Goal: Information Seeking & Learning: Learn about a topic

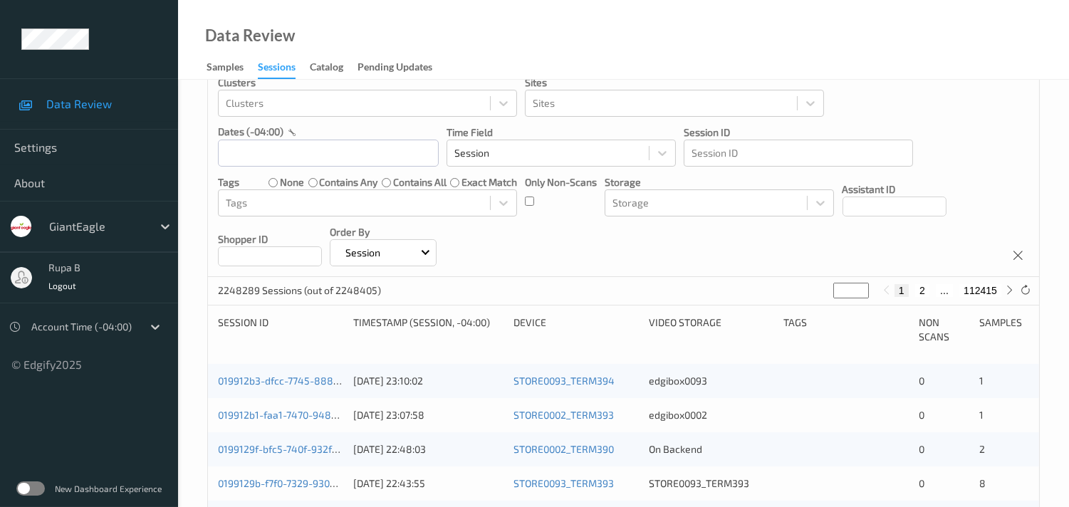
scroll to position [79, 0]
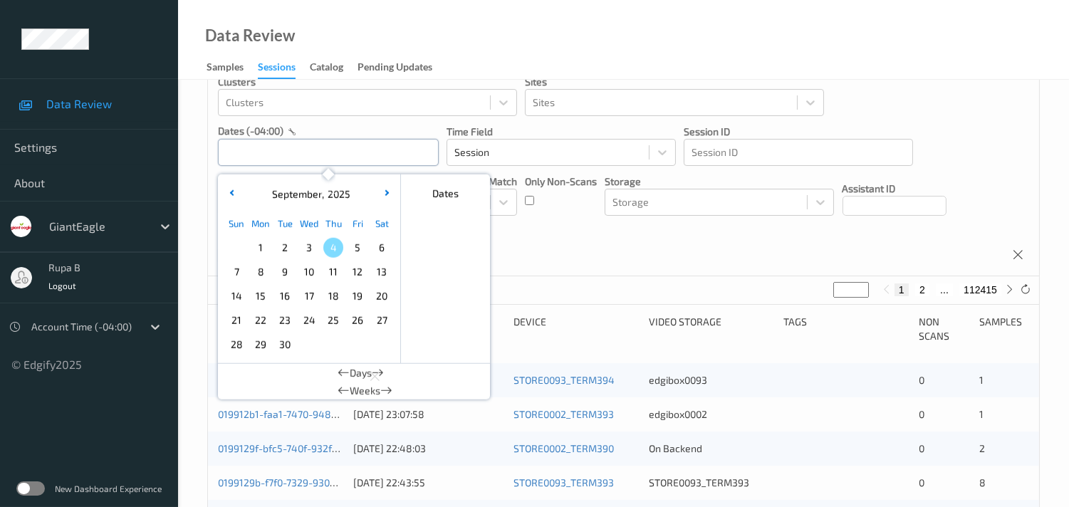
click at [362, 150] on input "text" at bounding box center [328, 152] width 221 height 27
click at [286, 251] on span "2" at bounding box center [285, 248] width 20 height 20
type input "[DATE] 00:00 -> [DATE] 23:59"
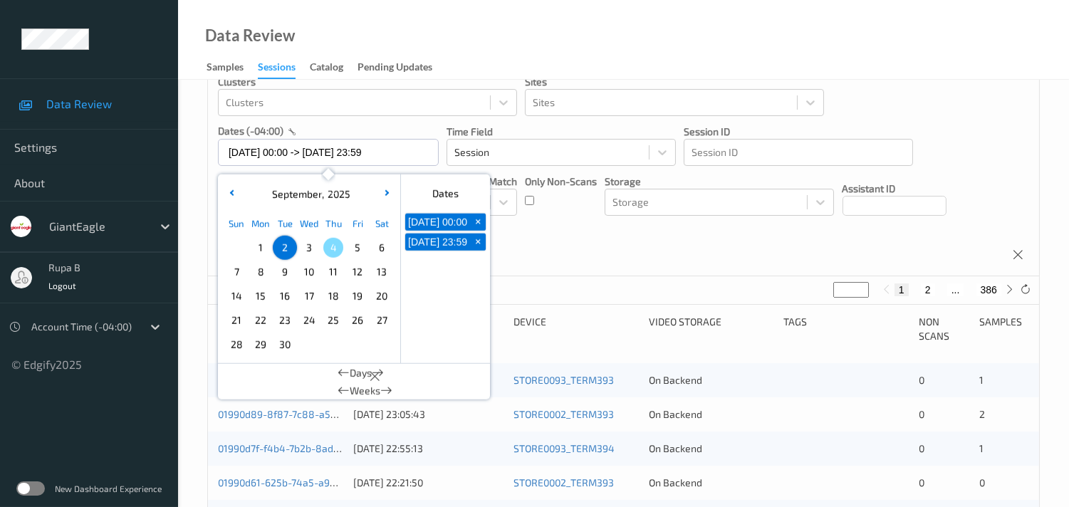
click at [621, 251] on div "Devices Devices Storage Devices Storage Devices Clusters Clusters Sites Sites d…" at bounding box center [623, 146] width 831 height 261
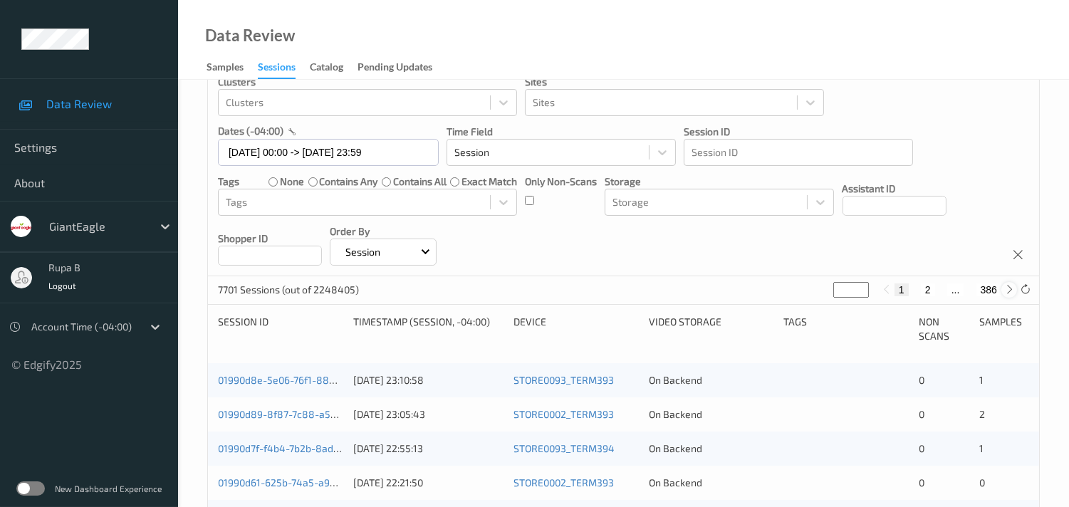
click at [1012, 288] on icon at bounding box center [1010, 289] width 11 height 11
type input "*"
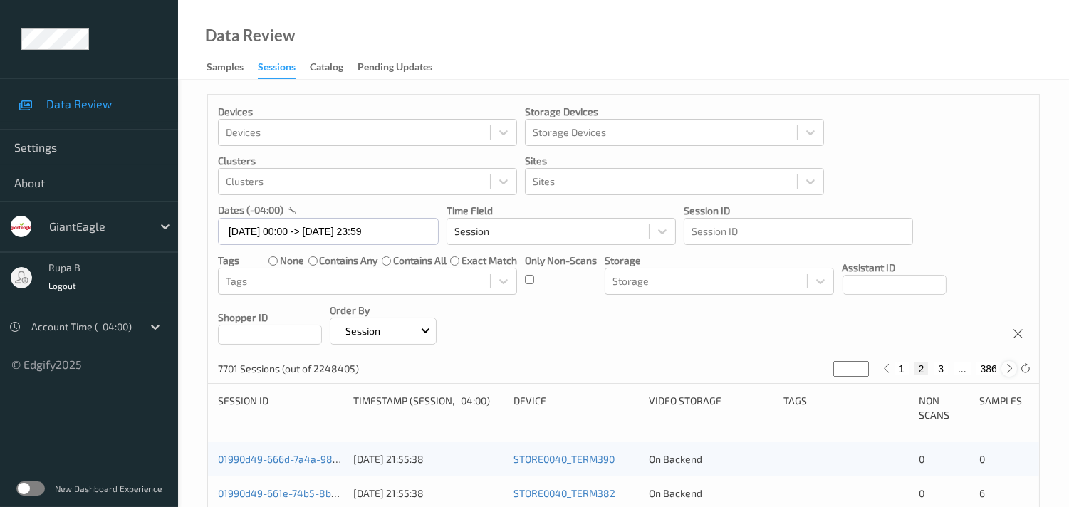
click at [1009, 373] on icon at bounding box center [1010, 368] width 11 height 11
type input "*"
click at [1009, 373] on icon at bounding box center [1010, 368] width 11 height 11
type input "*"
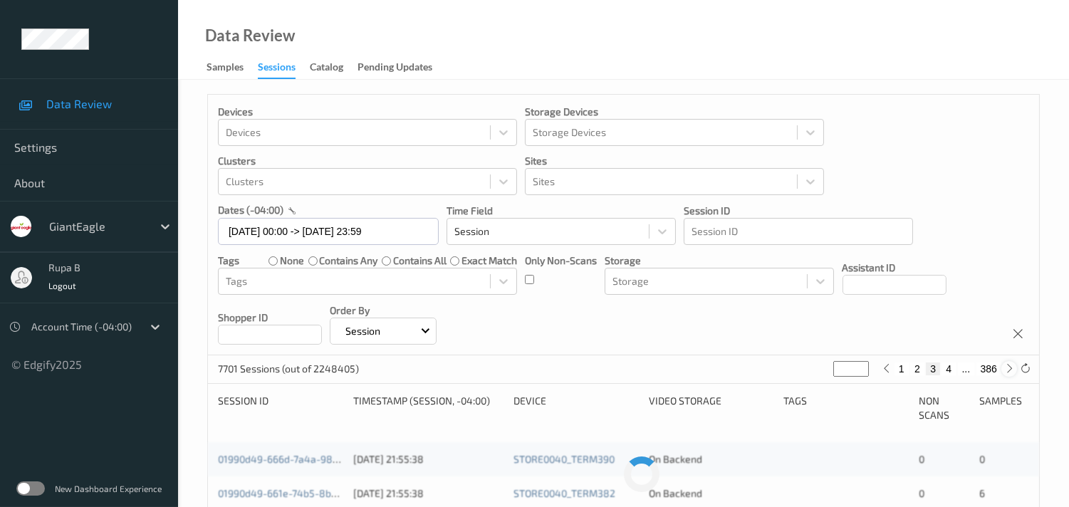
type input "*"
click at [1009, 373] on icon at bounding box center [1010, 368] width 11 height 11
type input "*"
click at [1009, 373] on icon at bounding box center [1010, 368] width 11 height 11
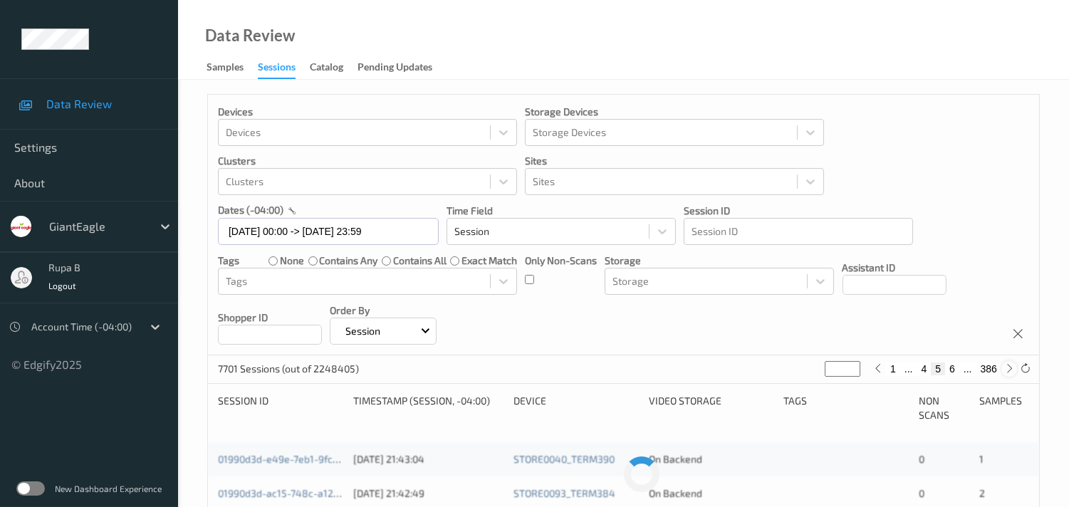
type input "*"
click at [1009, 373] on icon at bounding box center [1010, 368] width 11 height 11
type input "*"
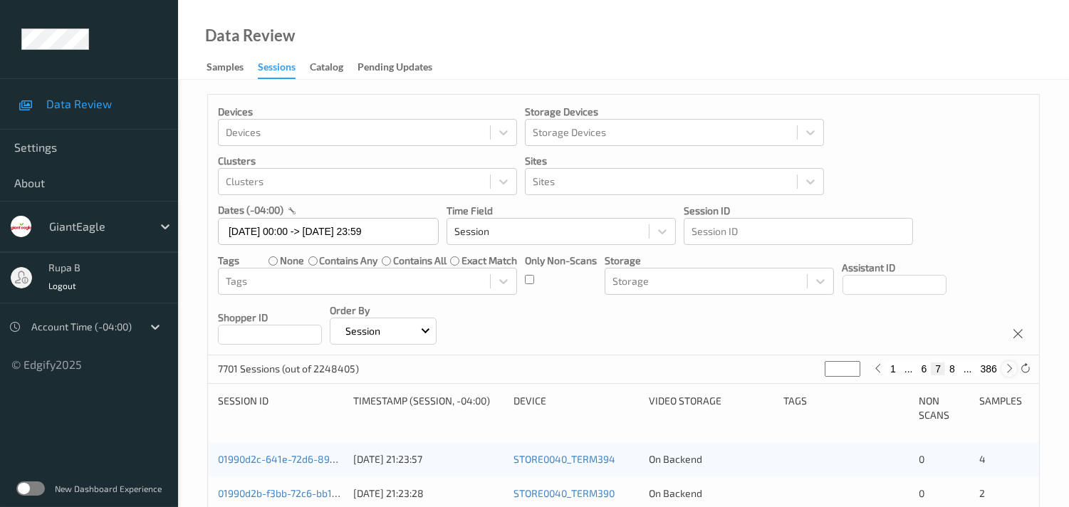
click at [1009, 373] on icon at bounding box center [1010, 368] width 11 height 11
type input "*"
click at [1009, 373] on icon at bounding box center [1010, 368] width 11 height 11
type input "*"
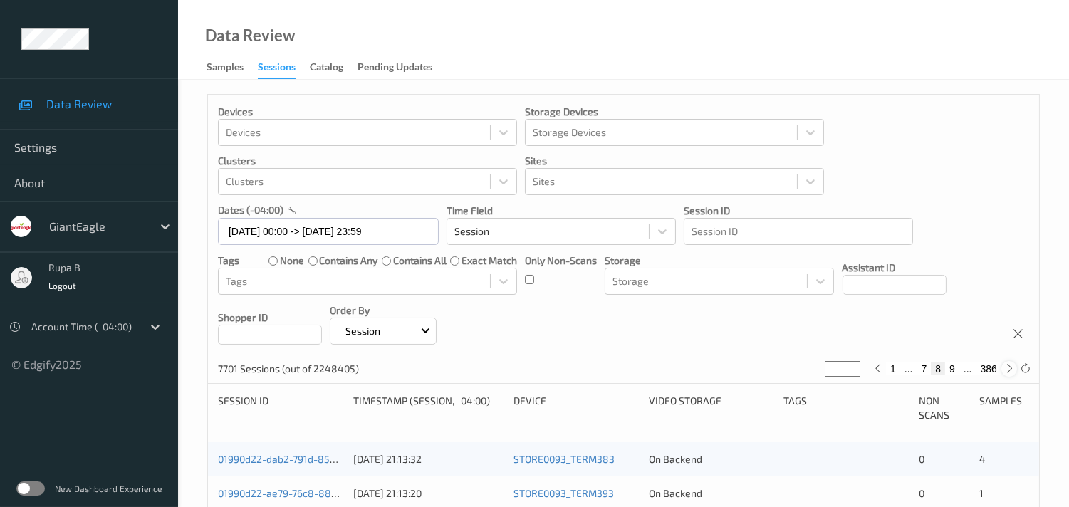
type input "*"
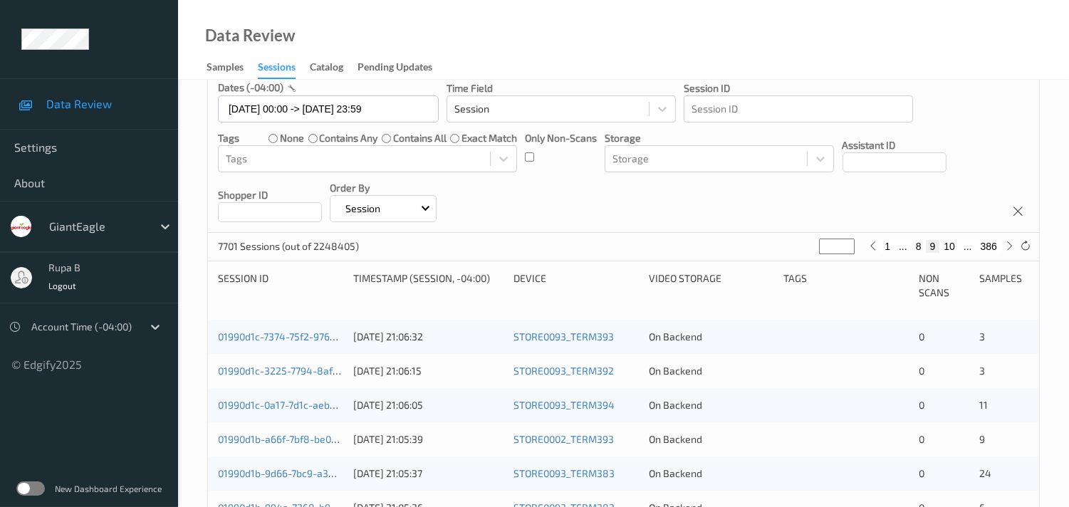
scroll to position [158, 0]
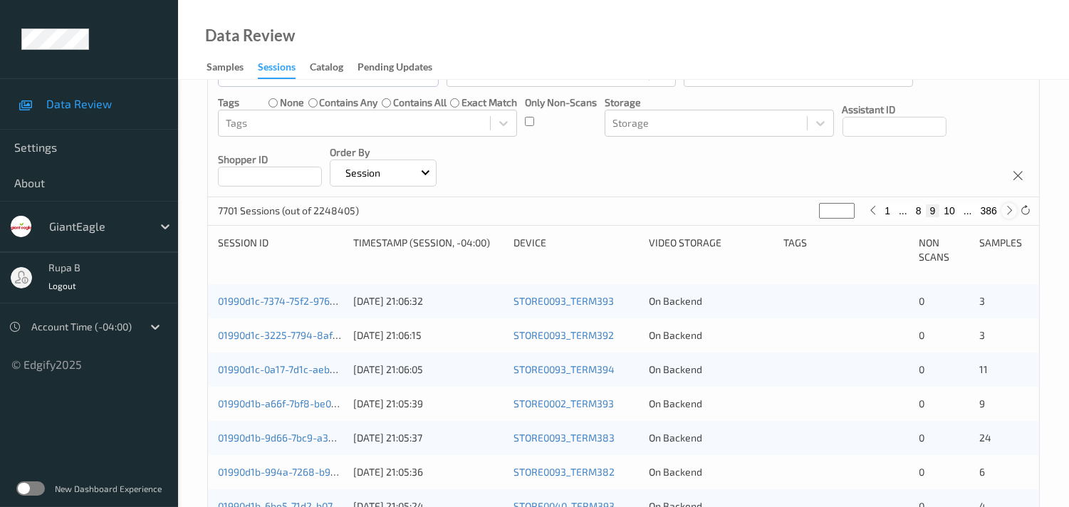
click at [1007, 212] on icon at bounding box center [1010, 210] width 11 height 11
type input "**"
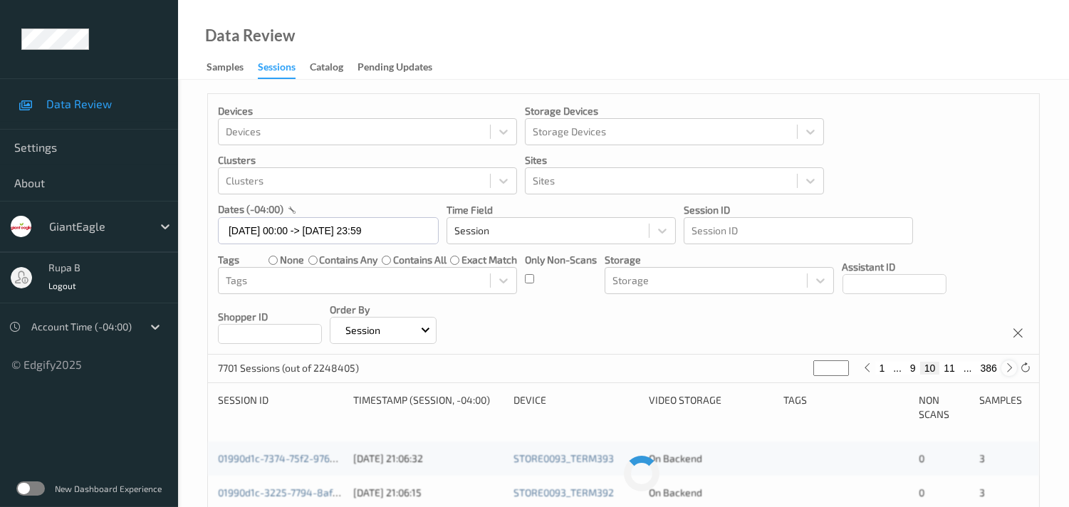
scroll to position [0, 0]
click at [1012, 370] on icon at bounding box center [1010, 368] width 11 height 11
type input "**"
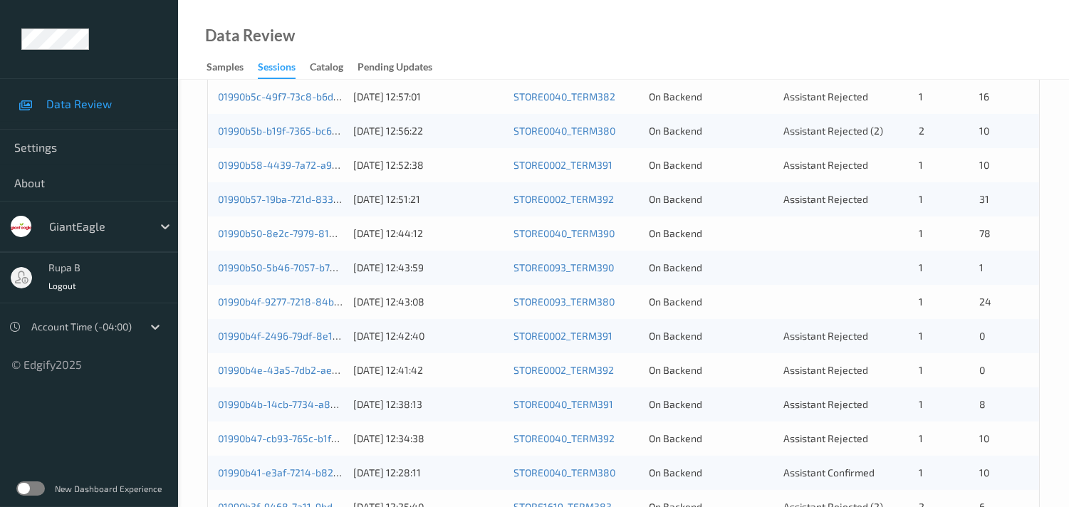
scroll to position [440, 0]
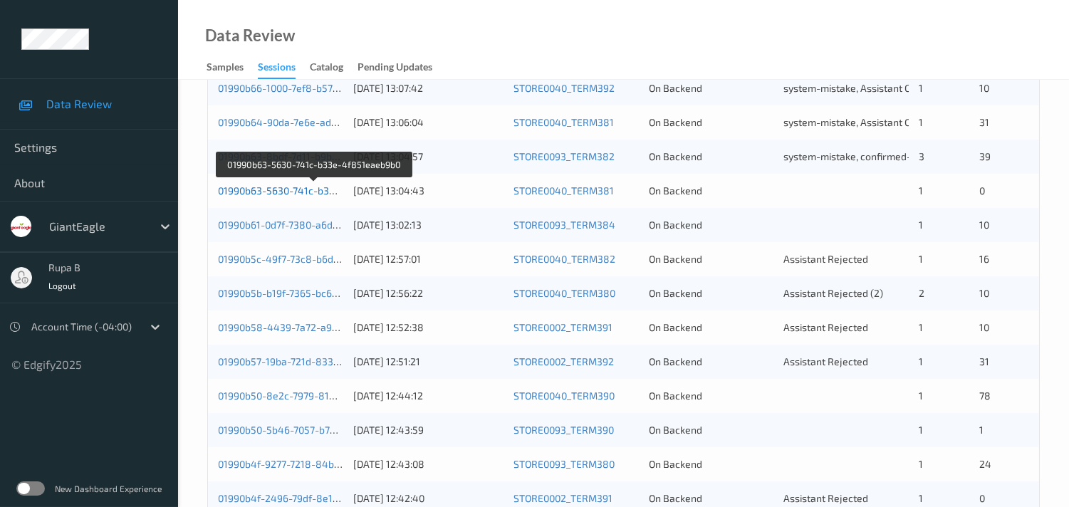
click at [311, 187] on link "01990b63-5630-741c-b33e-4f851eaeb9b0" at bounding box center [314, 191] width 193 height 12
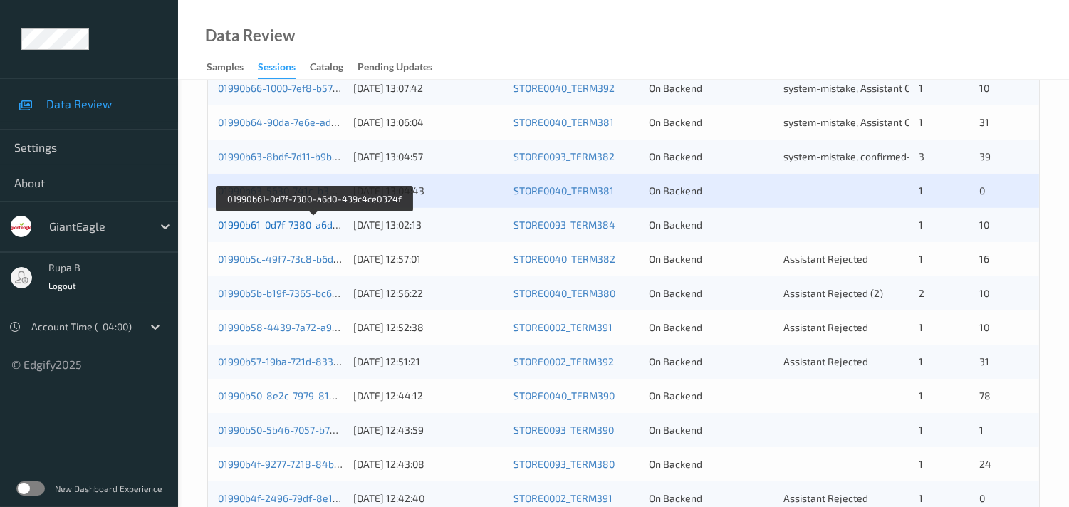
click at [294, 227] on link "01990b61-0d7f-7380-a6d0-439c4ce0324f" at bounding box center [314, 225] width 192 height 12
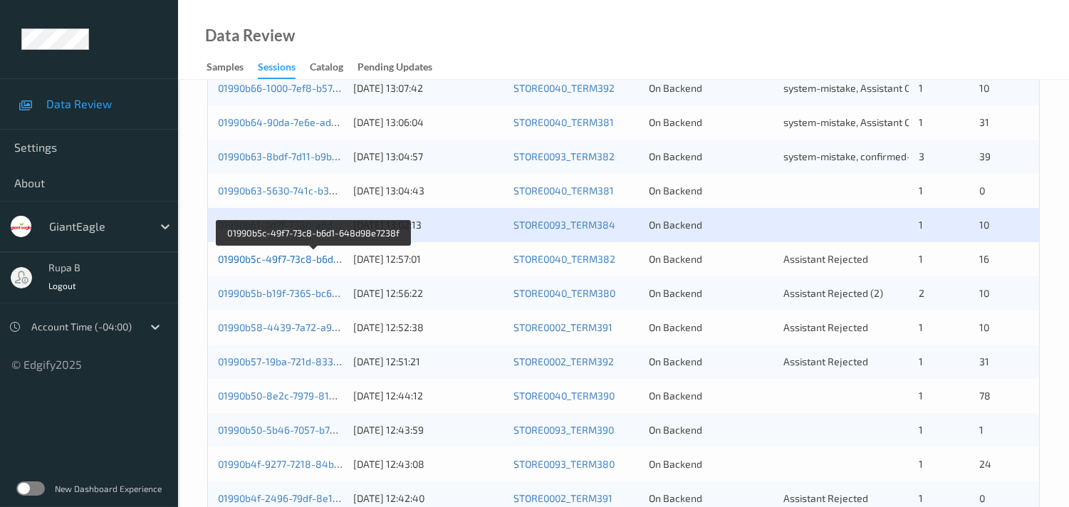
click at [308, 259] on link "01990b5c-49f7-73c8-b6d1-648d98e7238f" at bounding box center [314, 259] width 192 height 12
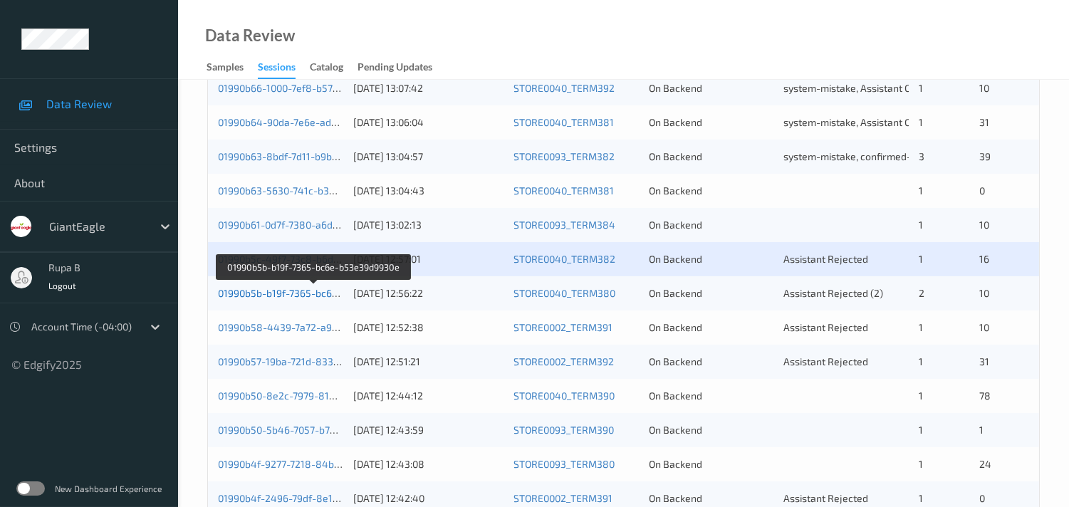
click at [281, 289] on link "01990b5b-b19f-7365-bc6e-b53e39d9930e" at bounding box center [314, 293] width 192 height 12
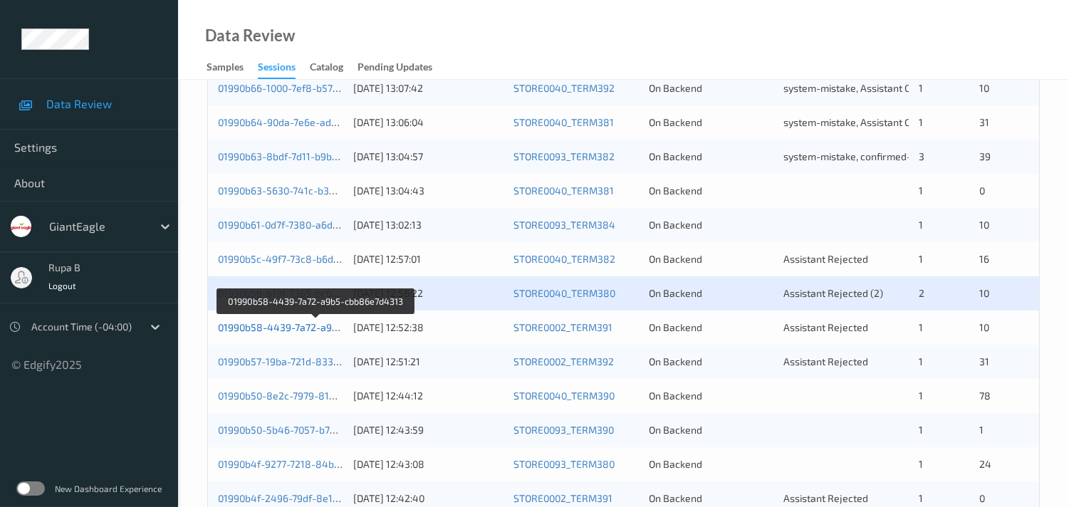
click at [311, 323] on link "01990b58-4439-7a72-a9b5-cbb86e7d4313" at bounding box center [316, 327] width 197 height 12
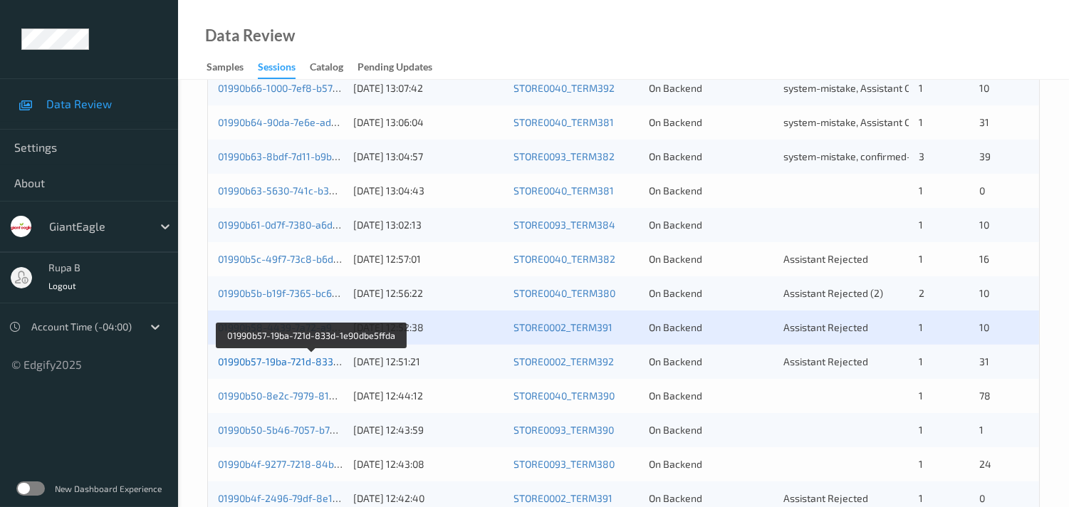
click at [301, 357] on link "01990b57-19ba-721d-833d-1e90dbe5ffda" at bounding box center [312, 361] width 188 height 12
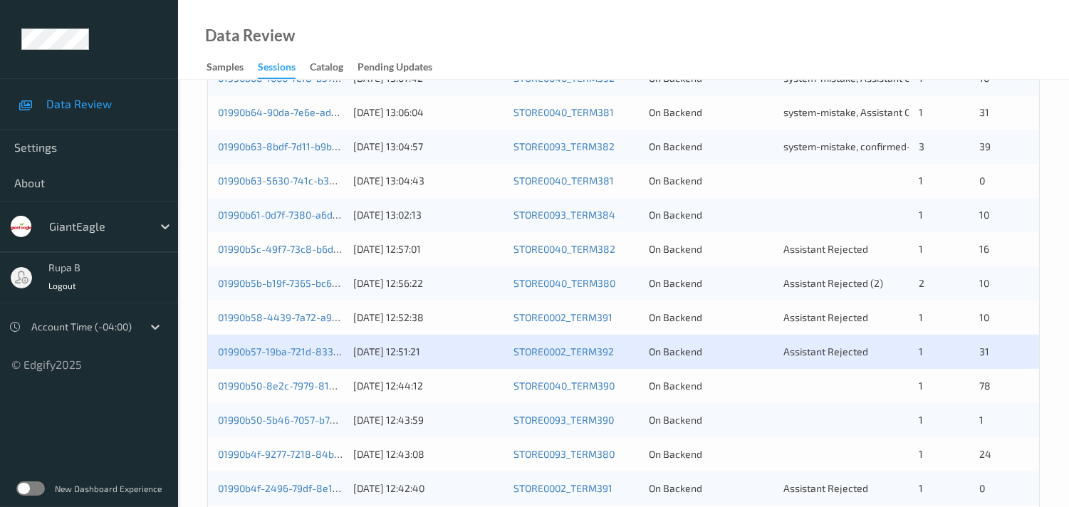
scroll to position [678, 0]
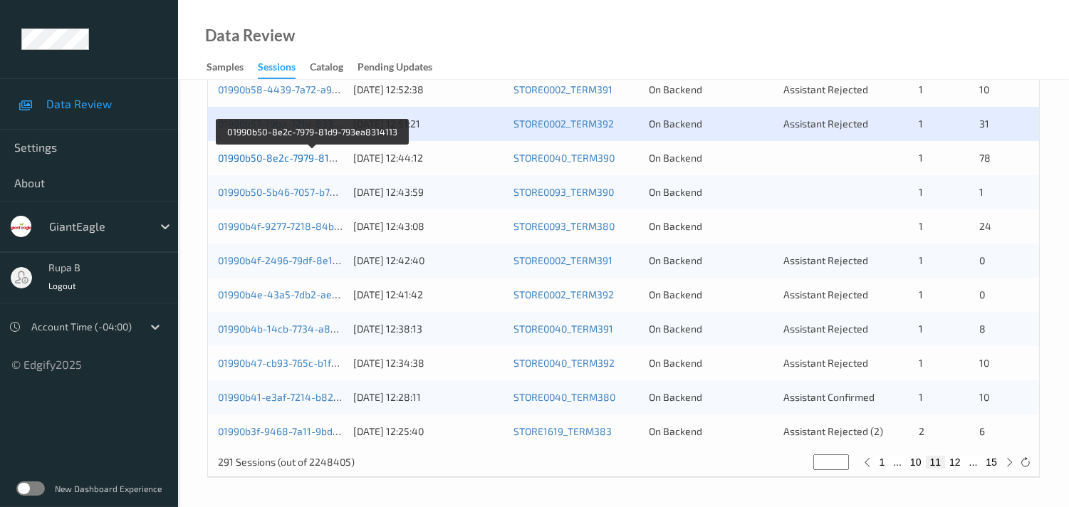
click at [314, 154] on link "01990b50-8e2c-7979-81d9-793ea8314113" at bounding box center [313, 158] width 191 height 12
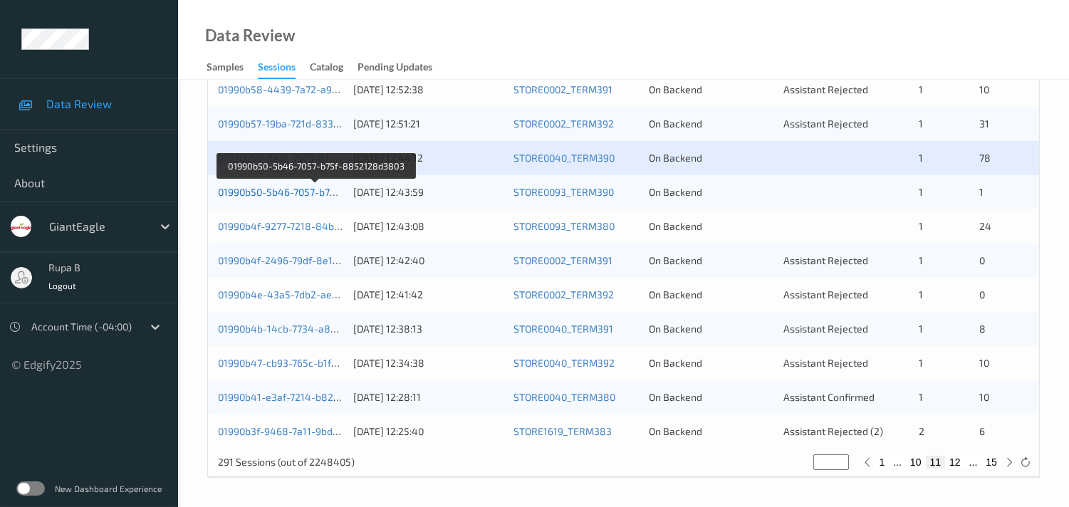
click at [306, 193] on link "01990b50-5b46-7057-b75f-8852128d3803" at bounding box center [315, 192] width 195 height 12
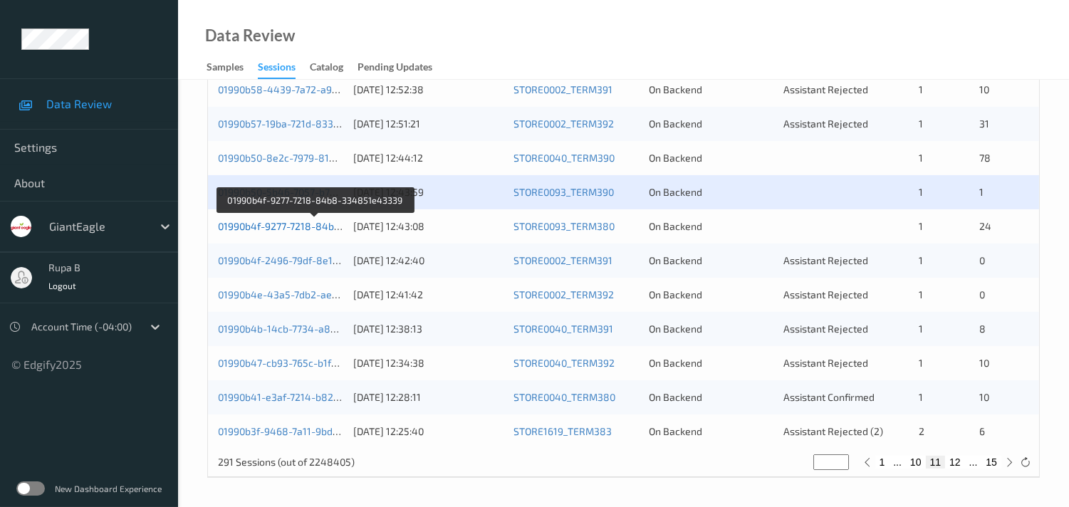
click at [318, 229] on link "01990b4f-9277-7218-84b8-334851e43339" at bounding box center [316, 226] width 196 height 12
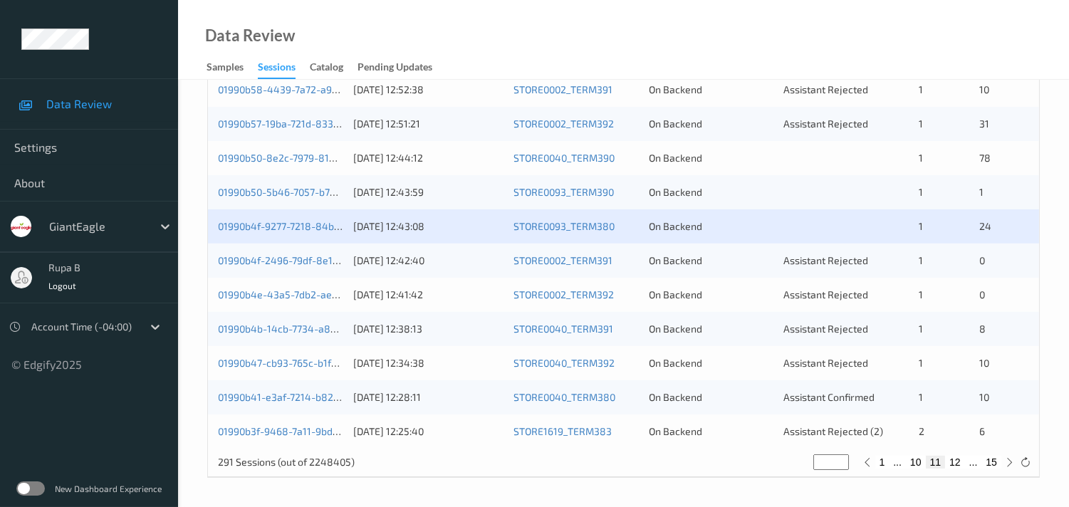
click at [344, 258] on div "01990b4f-2496-79df-8e17-af92ff18e7bf [DATE] 12:42:40 STORE0002_TERM391 On Backe…" at bounding box center [623, 261] width 831 height 34
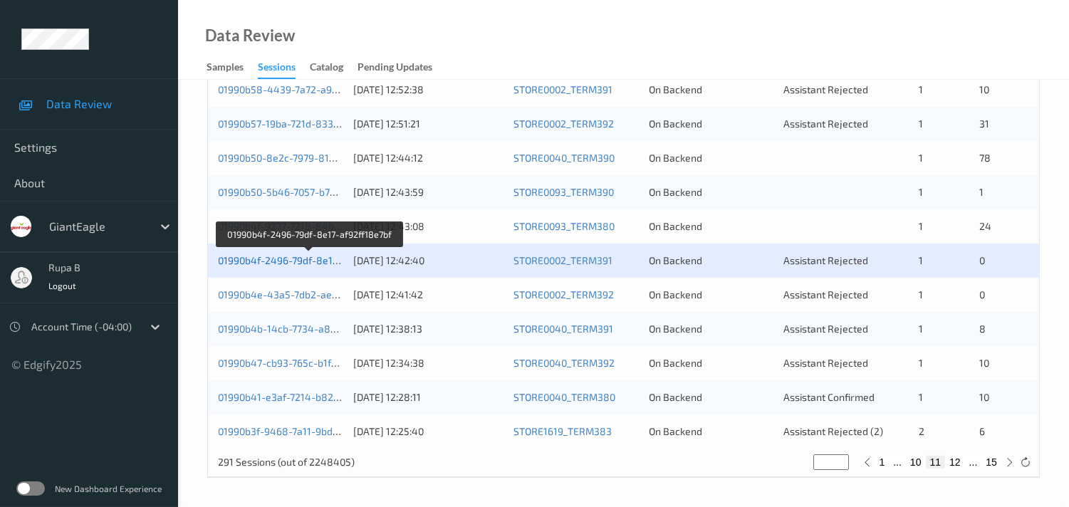
click at [326, 259] on link "01990b4f-2496-79df-8e17-af92ff18e7bf" at bounding box center [309, 260] width 182 height 12
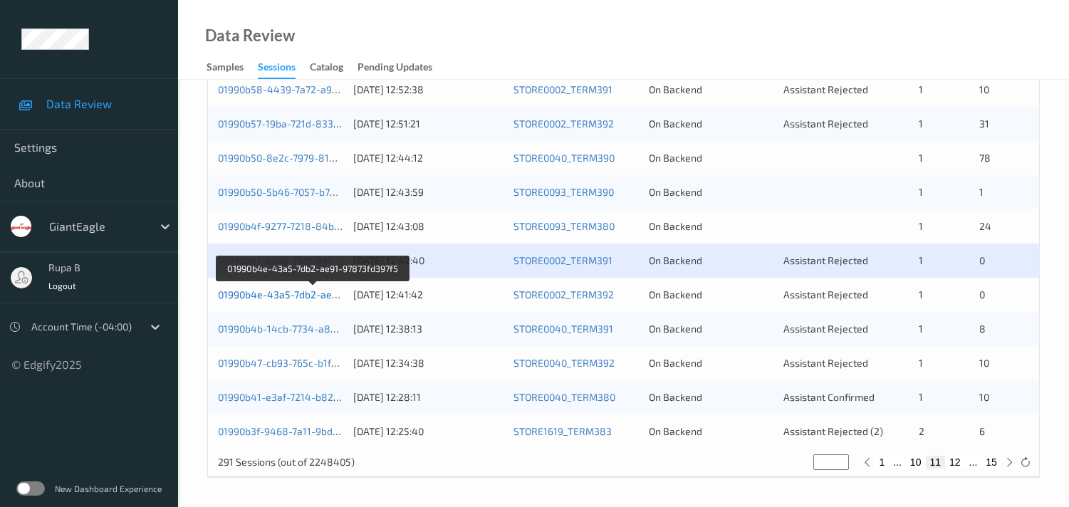
click at [296, 290] on link "01990b4e-43a5-7db2-ae91-97873fd397f5" at bounding box center [313, 295] width 191 height 12
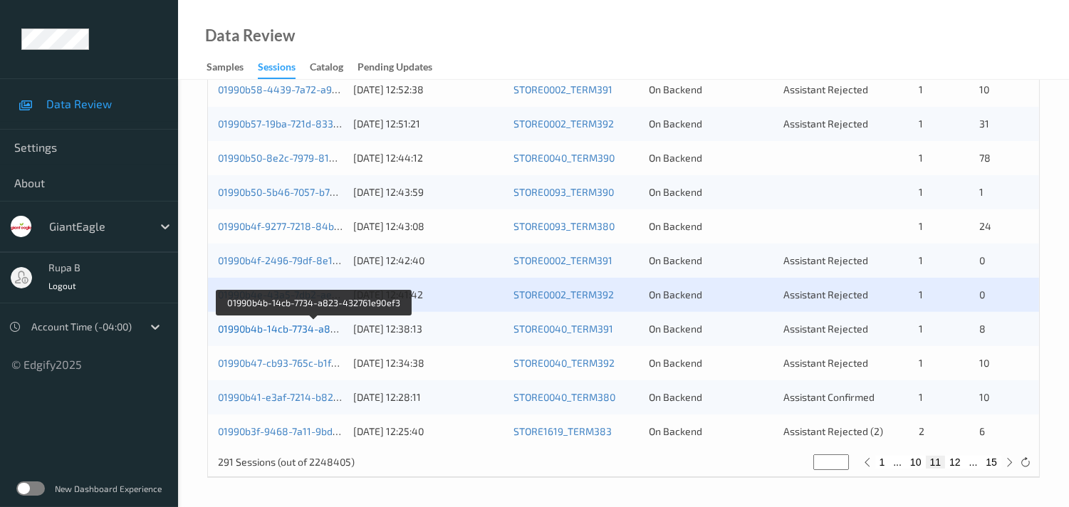
click at [325, 325] on link "01990b4b-14cb-7734-a823-432761e90ef3" at bounding box center [314, 329] width 193 height 12
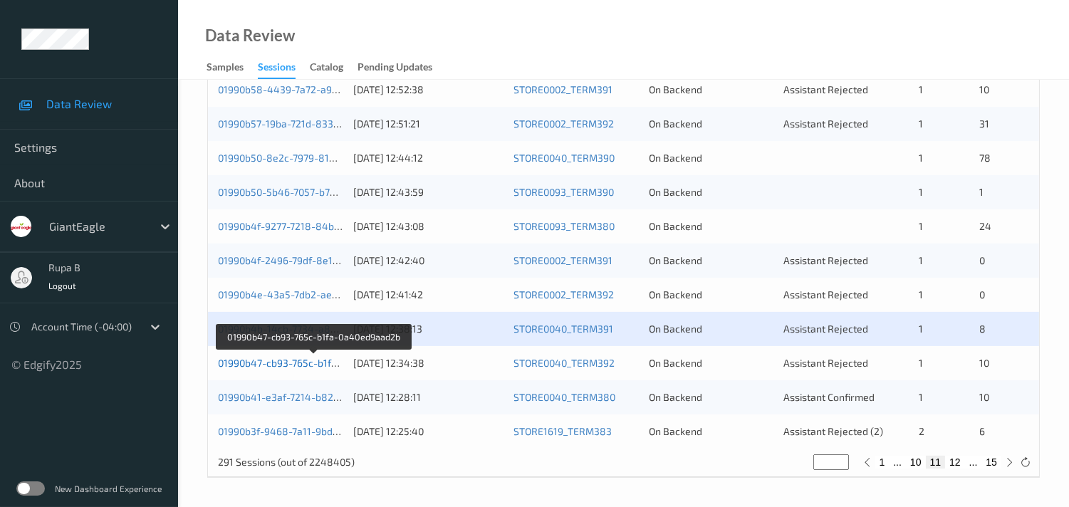
click at [301, 364] on link "01990b47-cb93-765c-b1fa-0a40ed9aad2b" at bounding box center [314, 363] width 192 height 12
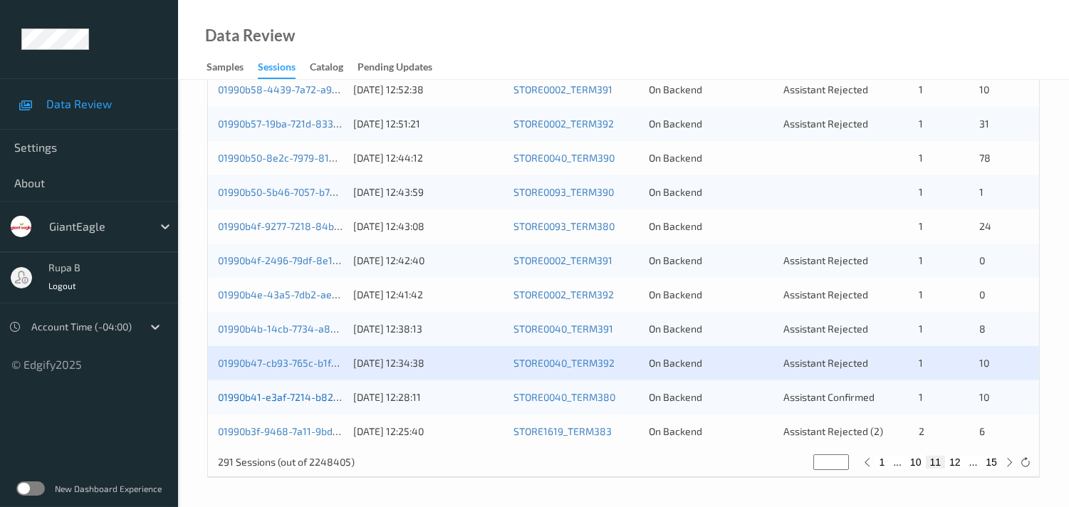
click at [318, 396] on link "01990b41-e3af-7214-b823-2afacad4c8de" at bounding box center [314, 397] width 192 height 12
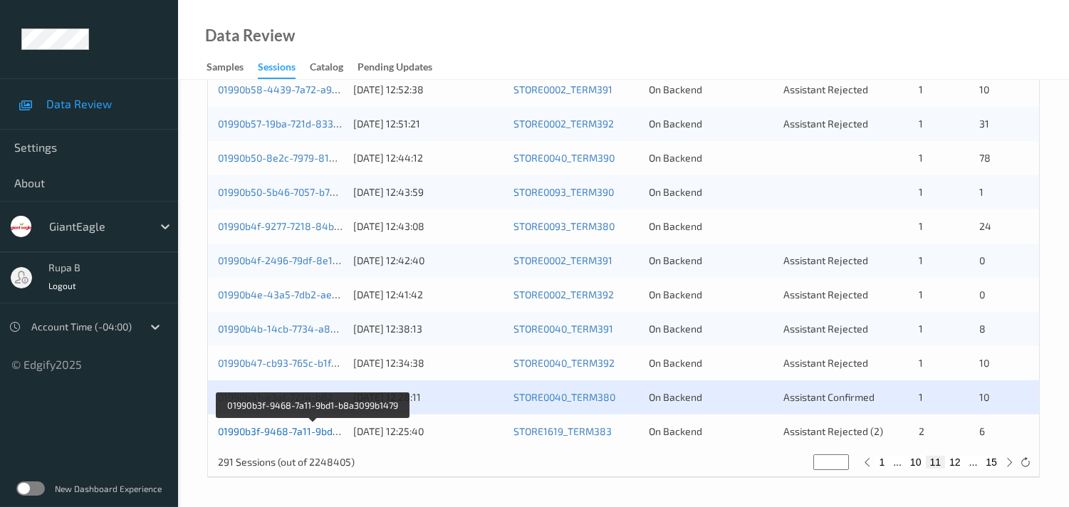
click at [259, 427] on link "01990b3f-9468-7a11-9bd1-b8a3099b1479" at bounding box center [313, 431] width 191 height 12
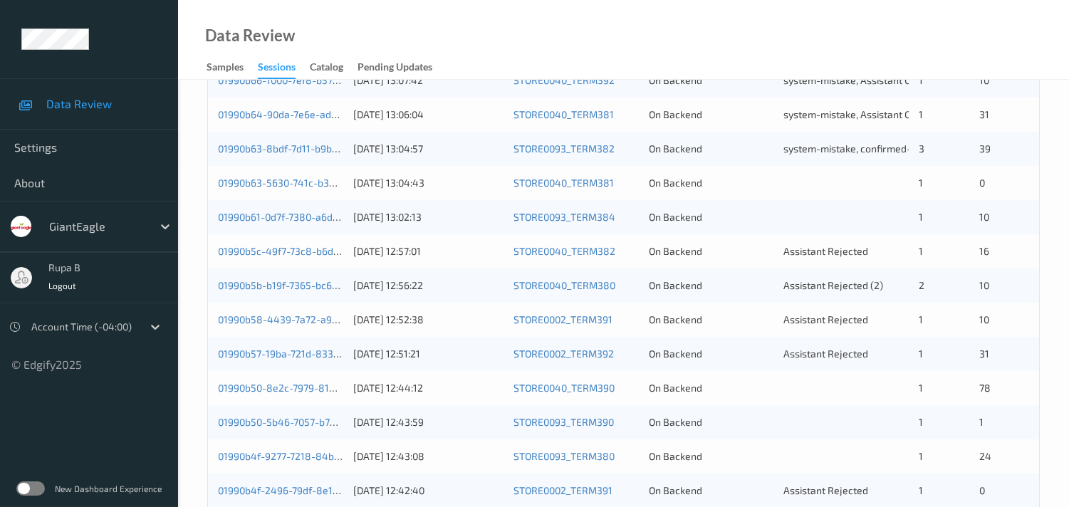
scroll to position [202, 0]
